Goal: Task Accomplishment & Management: Manage account settings

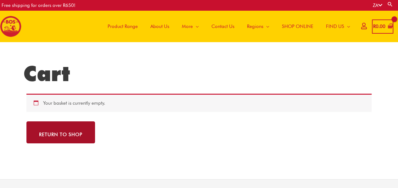
click at [56, 129] on link "Return to shop" at bounding box center [60, 133] width 69 height 22
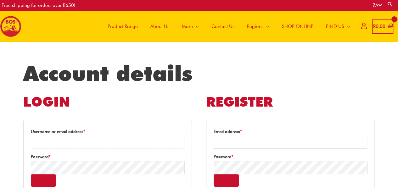
click at [86, 143] on input "Username or email address * Required" at bounding box center [108, 142] width 154 height 13
type input "**********"
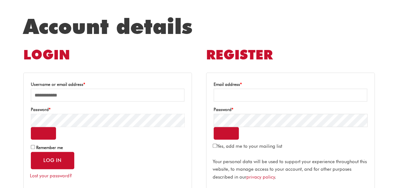
click at [31, 146] on form "**********" at bounding box center [107, 133] width 169 height 121
click at [52, 159] on button "Log in" at bounding box center [52, 160] width 43 height 17
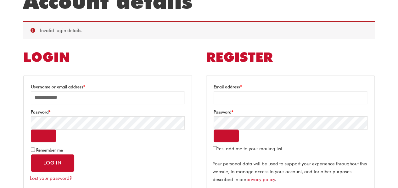
scroll to position [72, 0]
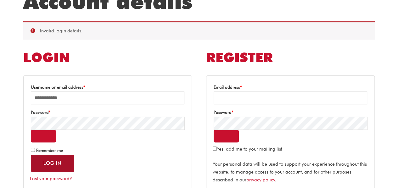
click at [55, 163] on button "Log in" at bounding box center [52, 163] width 43 height 17
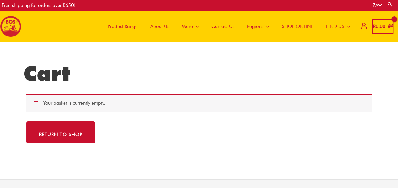
click at [362, 27] on icon at bounding box center [364, 26] width 5 height 5
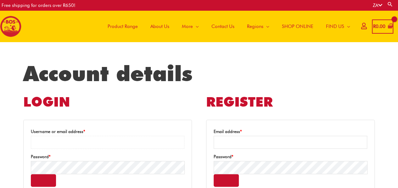
click at [62, 141] on input "Username or email address * Required" at bounding box center [108, 142] width 154 height 13
type input "**********"
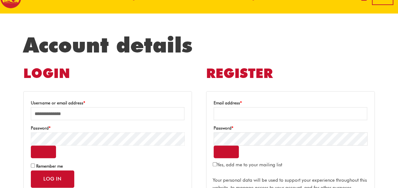
scroll to position [31, 0]
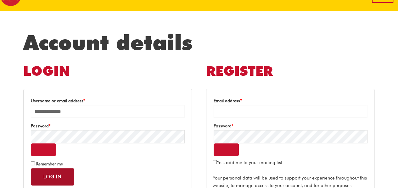
click at [54, 174] on button "Log in" at bounding box center [52, 177] width 43 height 17
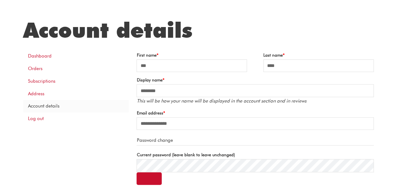
scroll to position [44, 0]
click at [35, 69] on link "Orders" at bounding box center [76, 68] width 106 height 13
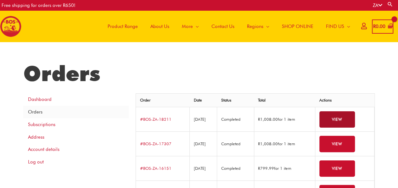
click at [339, 118] on link "View" at bounding box center [338, 120] width 36 height 17
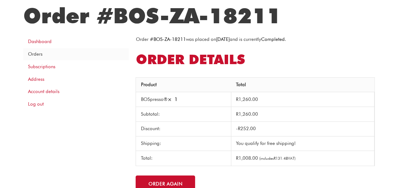
scroll to position [58, 0]
